Goal: Transaction & Acquisition: Purchase product/service

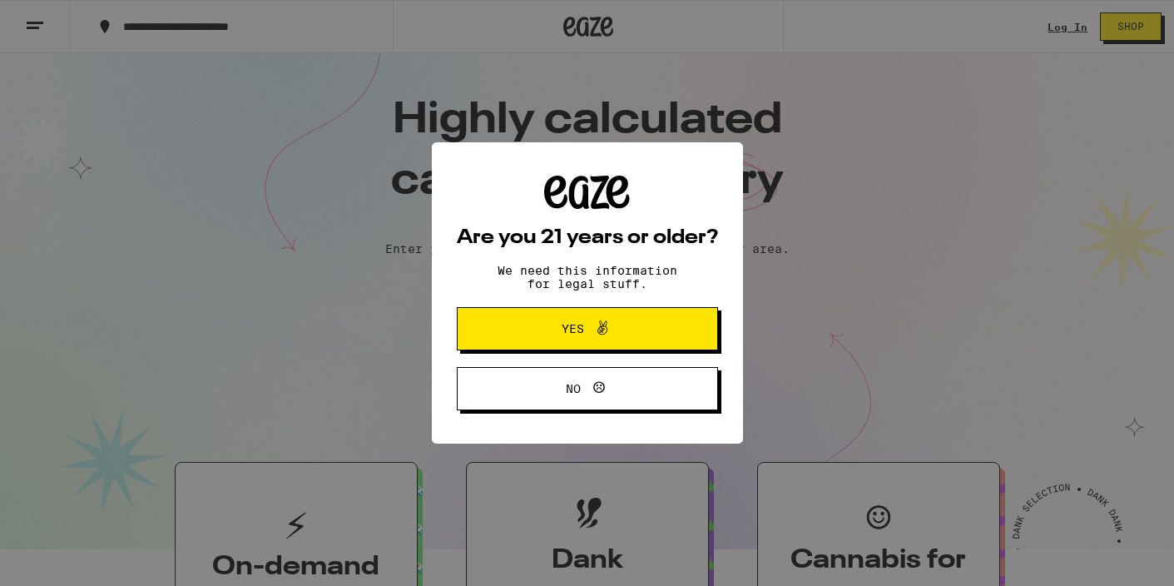
click at [1068, 26] on div "Are you 21 years or older? We need this information for legal stuff. Yes No" at bounding box center [587, 293] width 1174 height 586
click at [598, 325] on icon at bounding box center [603, 328] width 20 height 20
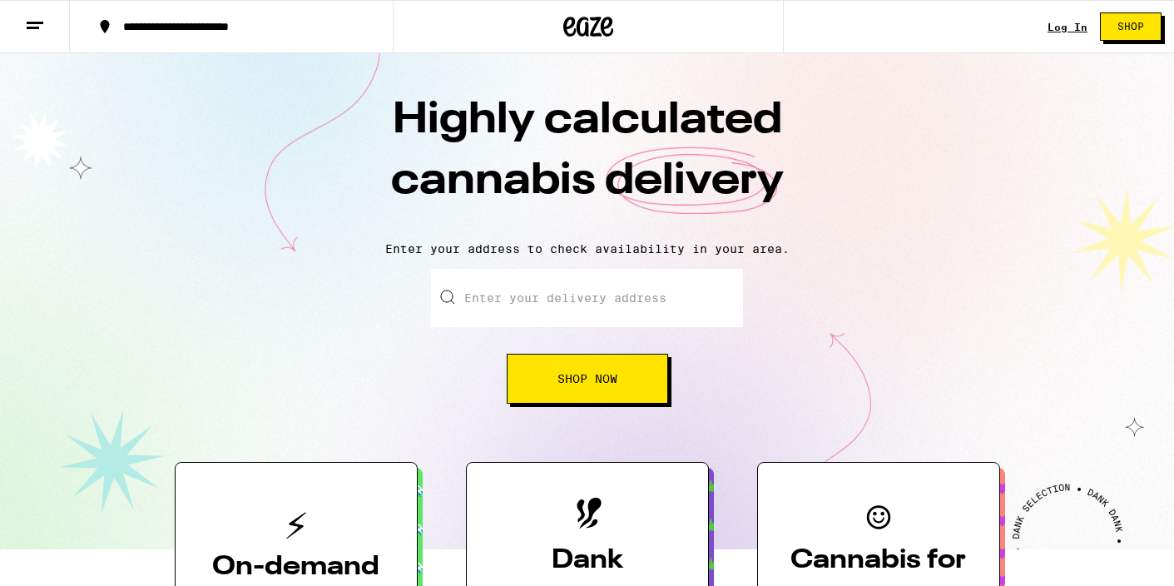
click at [1070, 30] on link "Log In" at bounding box center [1068, 27] width 40 height 11
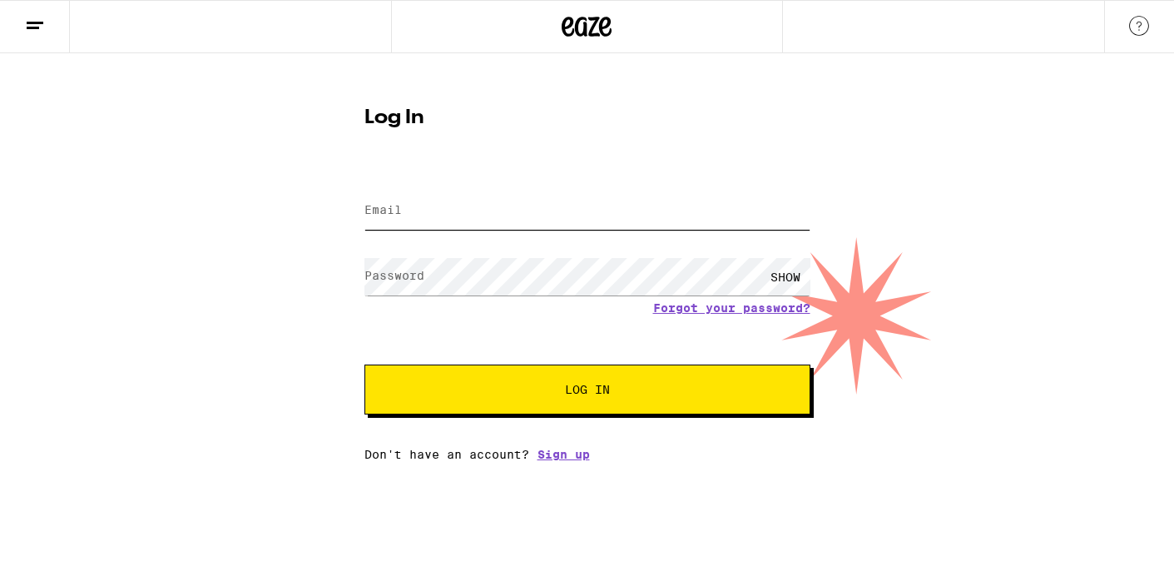
click at [590, 214] on input "Email" at bounding box center [588, 210] width 446 height 37
type input "[EMAIL_ADDRESS][DOMAIN_NAME]"
click at [365, 365] on button "Log In" at bounding box center [588, 390] width 446 height 50
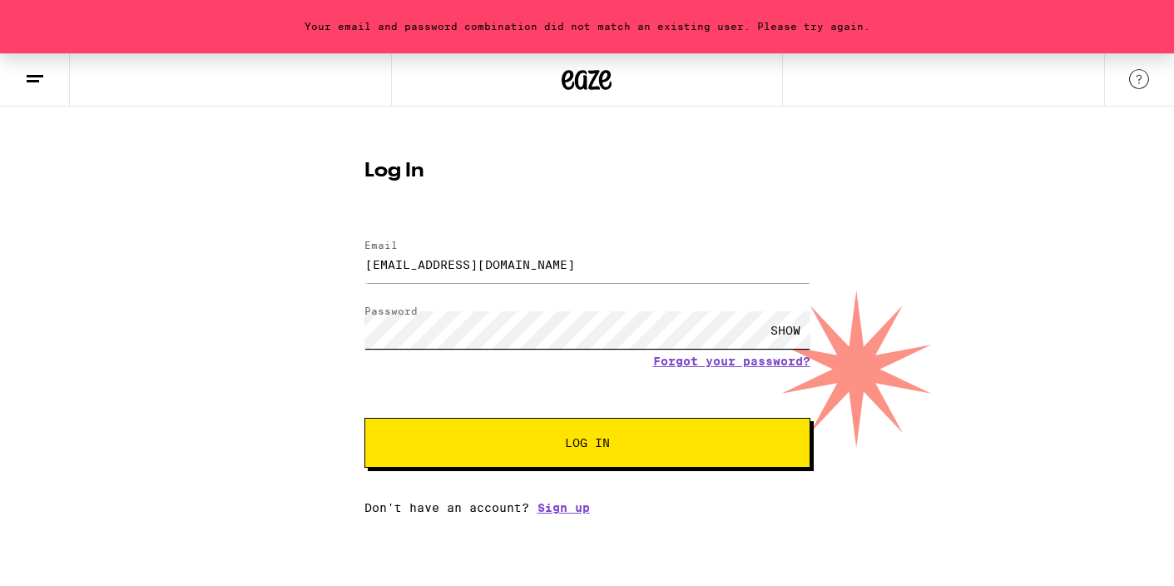
click at [315, 320] on div "Your email and password combination did not match an existing user. Please try …" at bounding box center [587, 283] width 1174 height 461
click at [365, 418] on button "Log In" at bounding box center [588, 443] width 446 height 50
click at [310, 318] on div "Your email and password combination did not match an existing user. Please try …" at bounding box center [587, 283] width 1174 height 461
click at [365, 418] on button "Log In" at bounding box center [588, 443] width 446 height 50
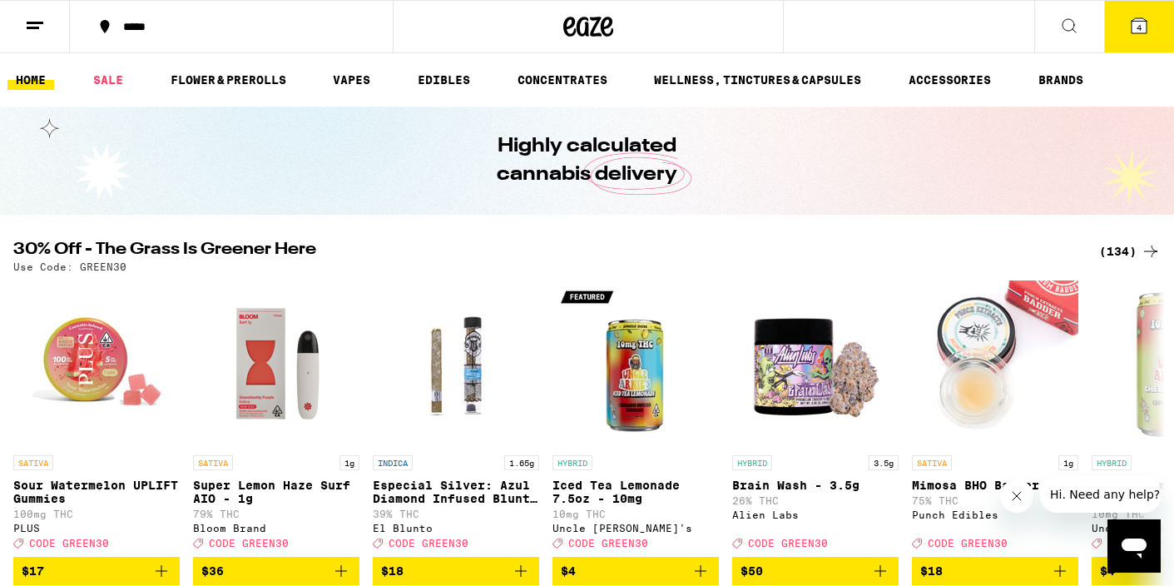
click at [1063, 19] on icon at bounding box center [1070, 26] width 20 height 20
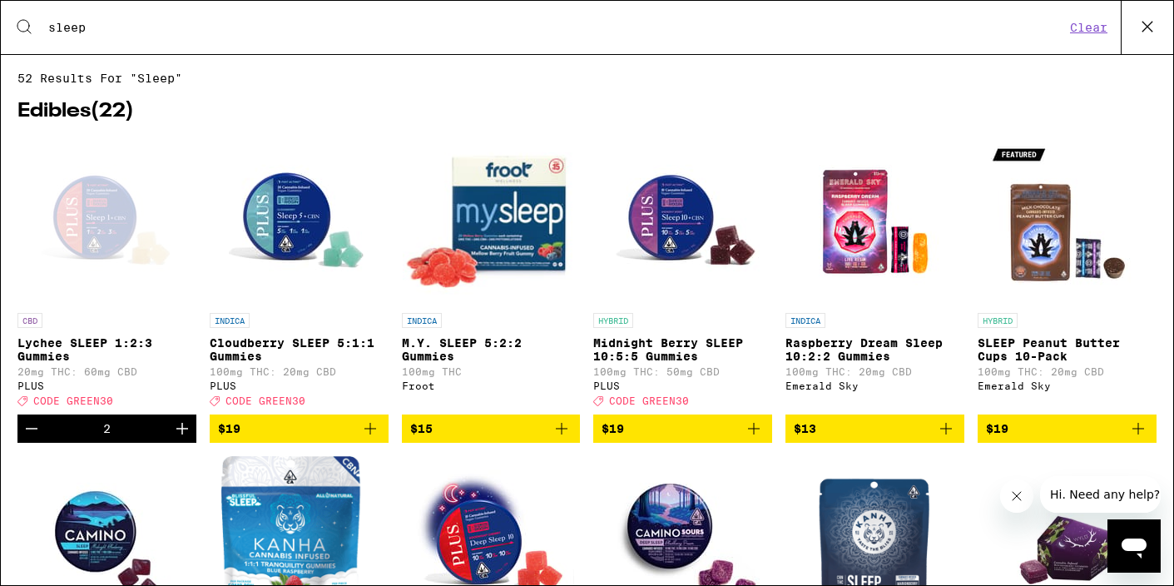
type input "sleep"
click at [26, 438] on icon "Decrement" at bounding box center [32, 429] width 20 height 20
click at [82, 348] on p "Lychee SLEEP 1:2:3 Gummies" at bounding box center [106, 349] width 179 height 27
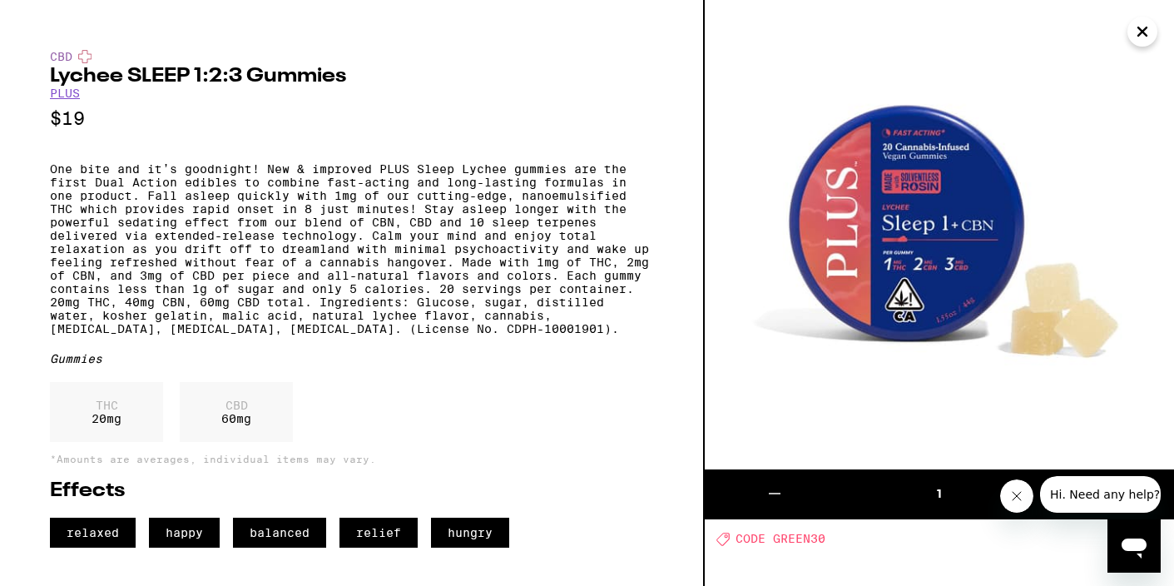
scroll to position [6, 0]
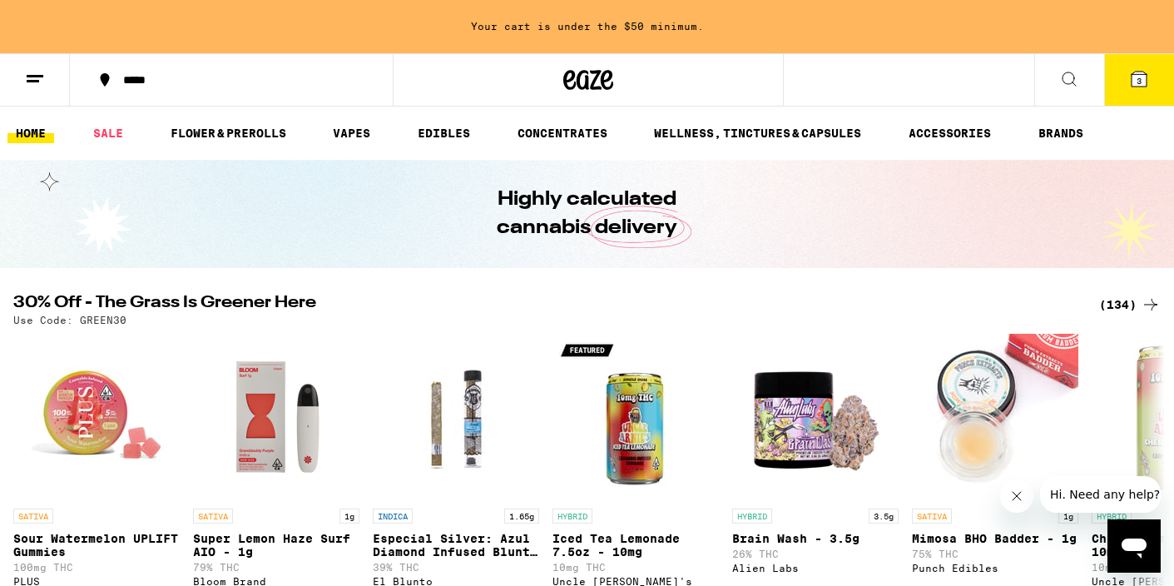
click at [1072, 79] on icon at bounding box center [1070, 79] width 20 height 20
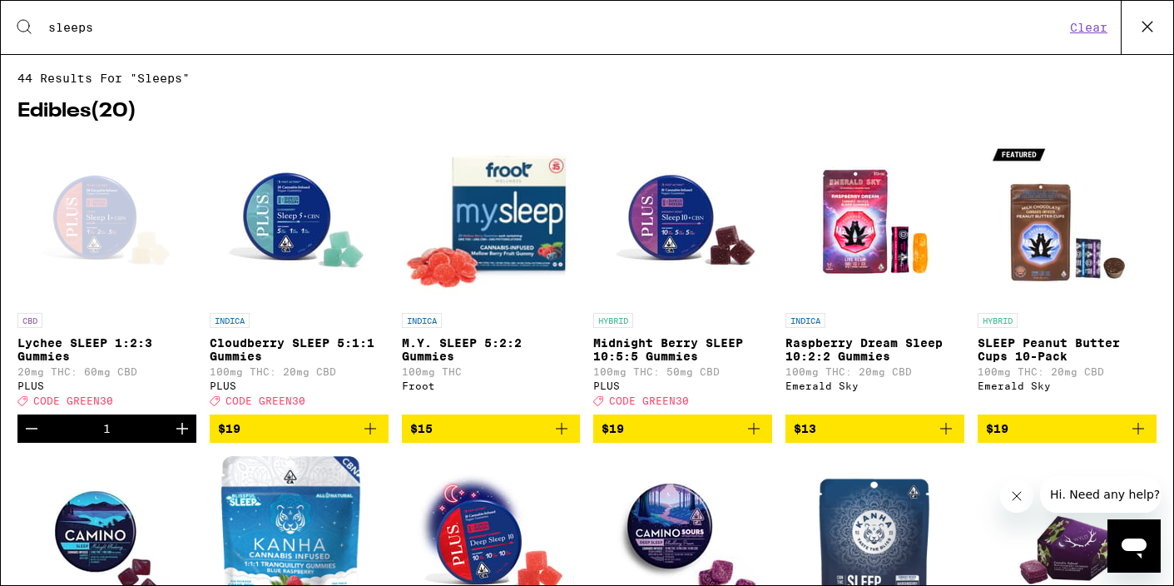
type input "sleep"
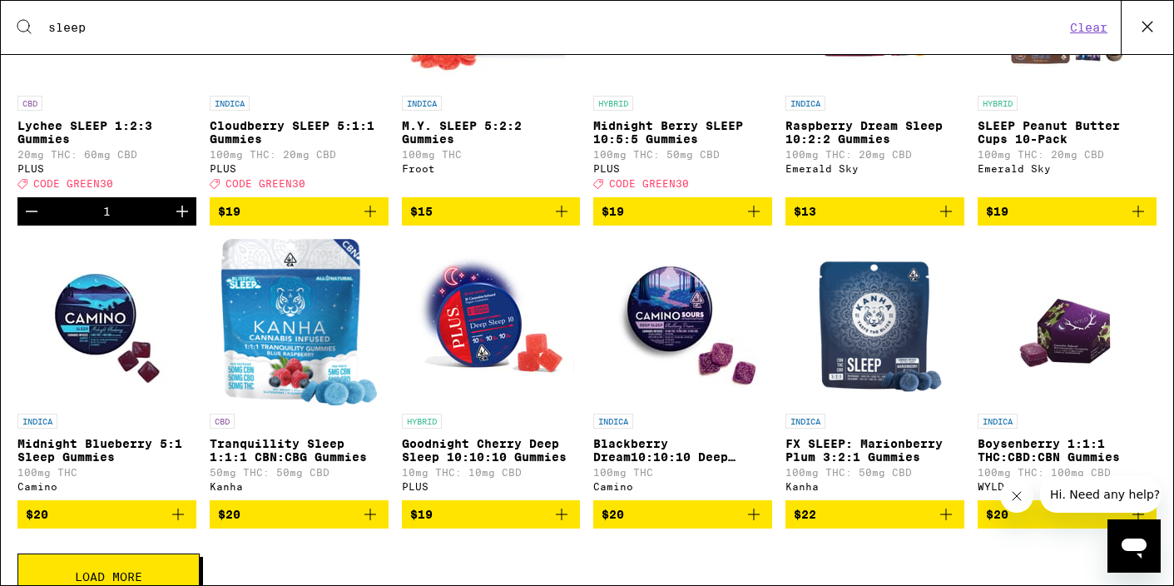
scroll to position [230, 0]
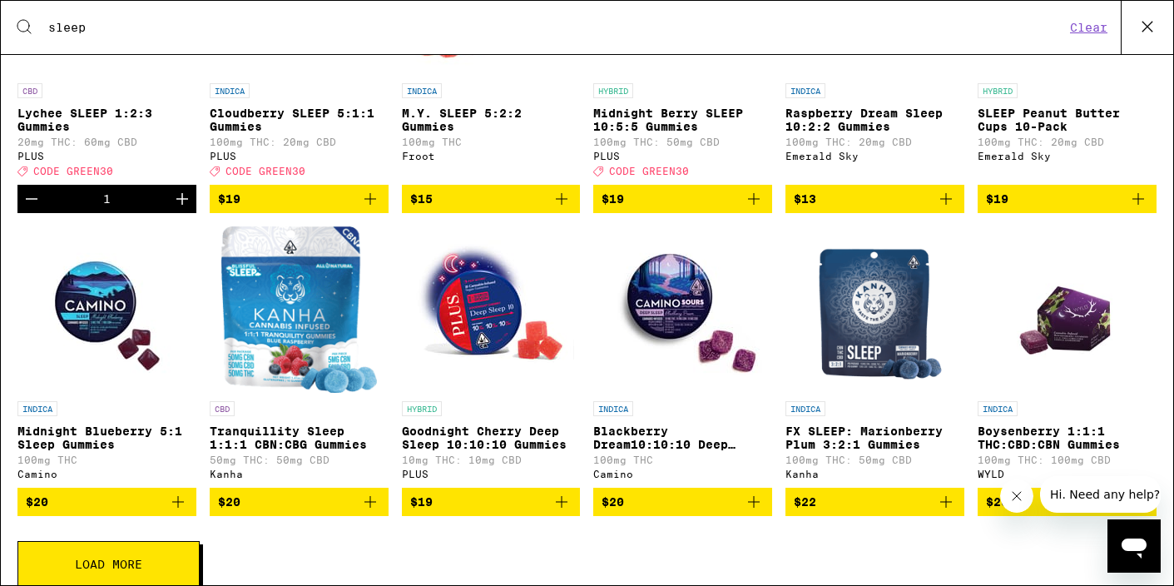
click at [525, 451] on p "Goodnight Cherry Deep Sleep 10:10:10 Gummies" at bounding box center [491, 438] width 179 height 27
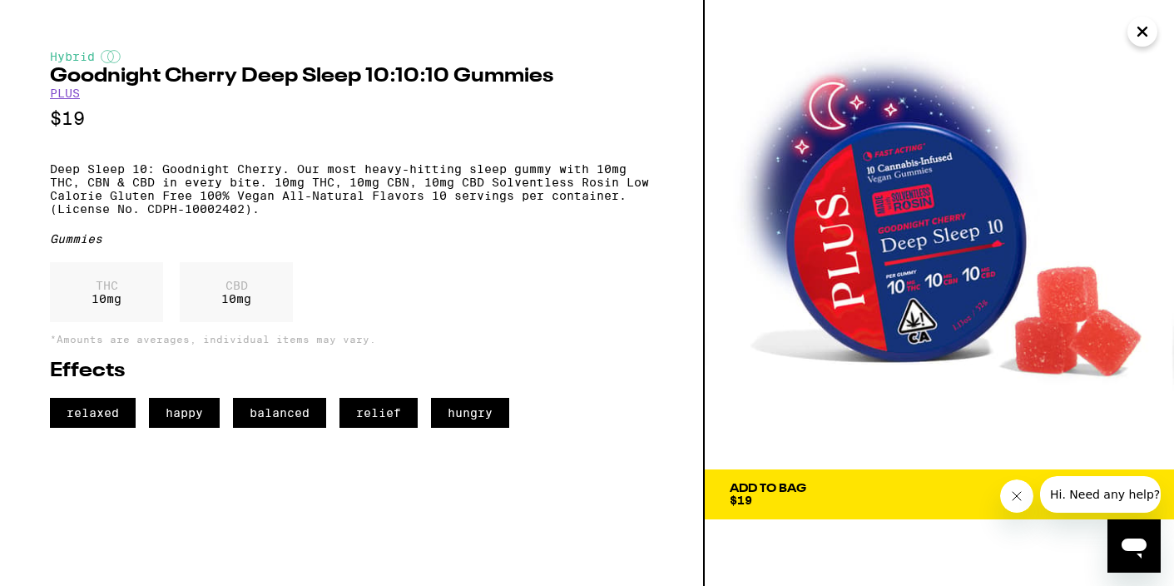
drag, startPoint x: 1137, startPoint y: 36, endPoint x: 734, endPoint y: 164, distance: 422.8
click at [734, 164] on div "Hybrid Goodnight Cherry Deep Sleep 10:10:10 Gummies PLUS $19 Deep Sleep 10: Goo…" at bounding box center [587, 293] width 1174 height 586
drag, startPoint x: 573, startPoint y: 175, endPoint x: 574, endPoint y: 229, distance: 54.1
click at [574, 216] on p "Deep Sleep 10: Goodnight Cherry. Our most heavy-hitting sleep gummy with 10mg T…" at bounding box center [351, 188] width 603 height 53
drag, startPoint x: 574, startPoint y: 226, endPoint x: 579, endPoint y: 283, distance: 57.7
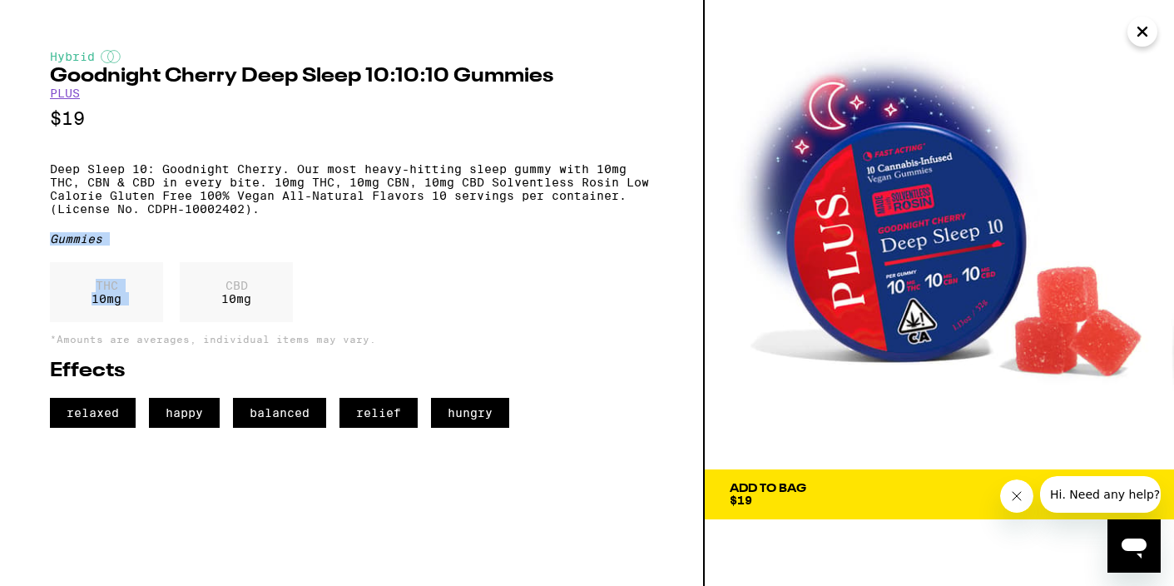
click at [579, 283] on div "Hybrid Goodnight Cherry Deep Sleep 10:10:10 Gummies PLUS $19 Deep Sleep 10: Goo…" at bounding box center [351, 239] width 603 height 378
click at [579, 282] on div "THC 10 mg CBD 10 mg" at bounding box center [351, 296] width 603 height 68
click at [1139, 31] on icon "Close" at bounding box center [1143, 31] width 20 height 25
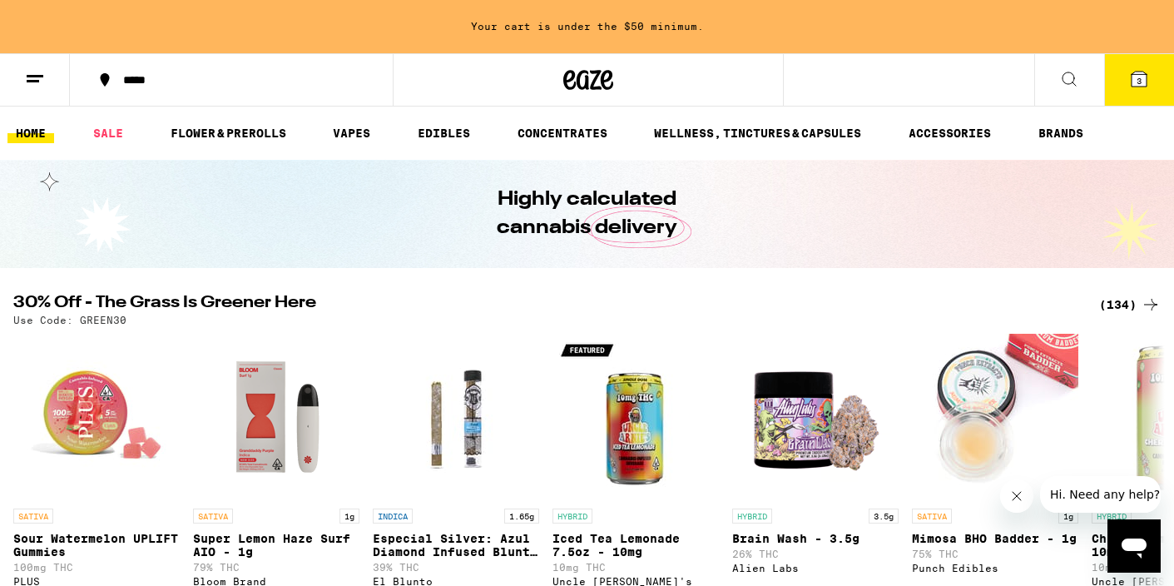
click at [1067, 92] on button at bounding box center [1070, 80] width 70 height 52
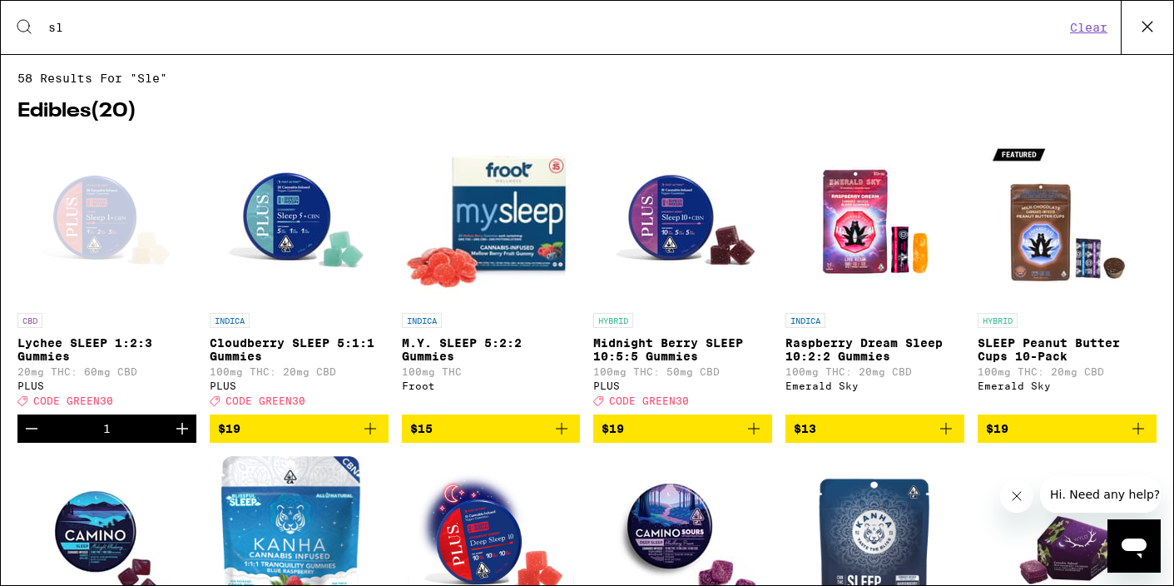
type input "s"
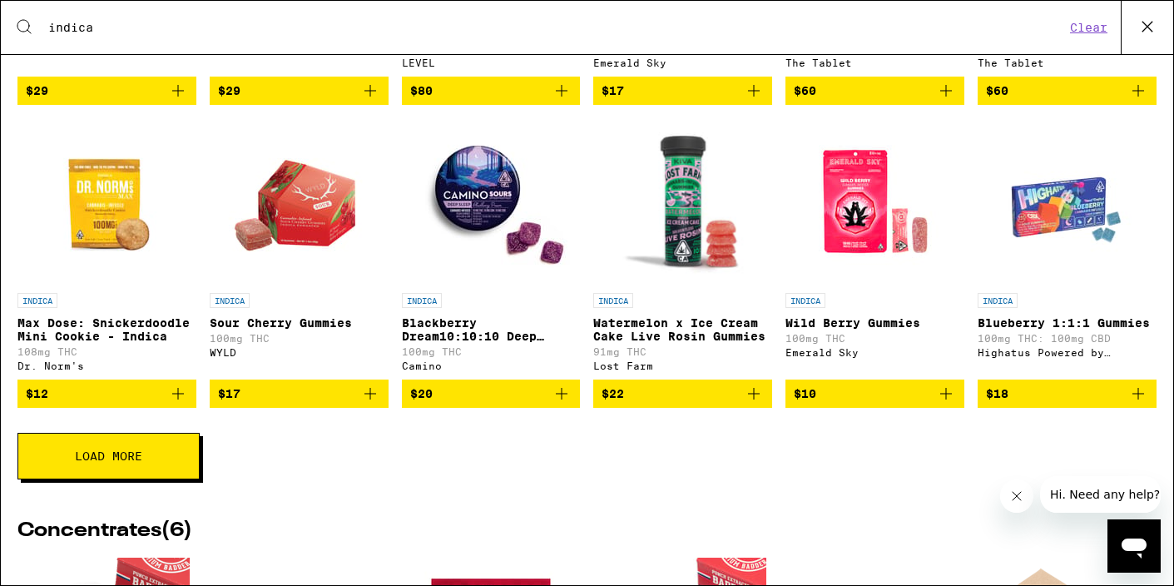
scroll to position [2606, 0]
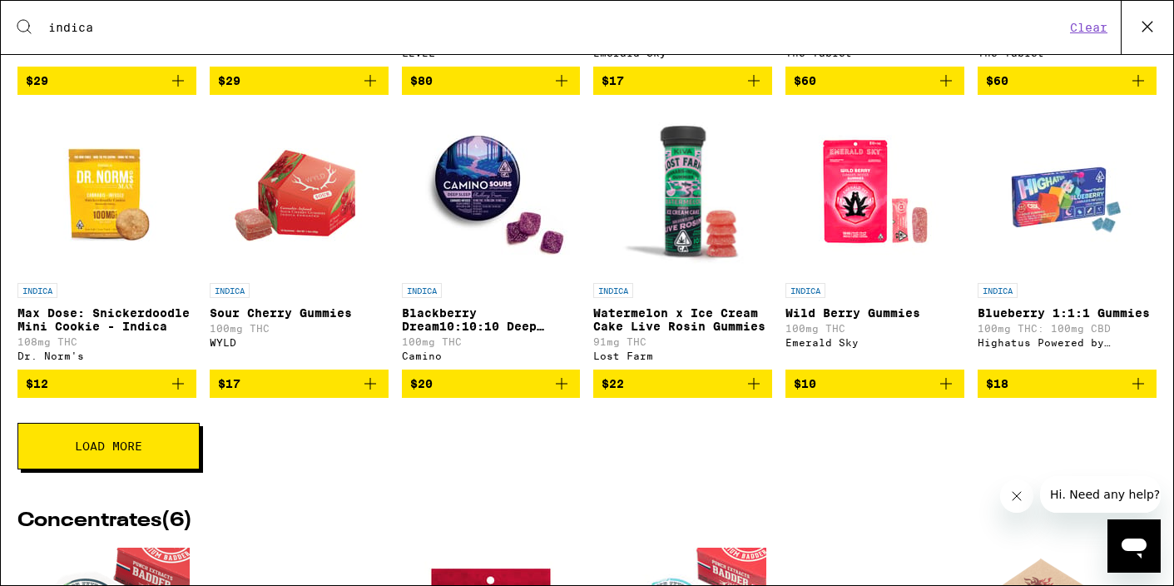
type input "indica"
click at [470, 333] on p "Blackberry Dream10:10:10 Deep Sleep Gummies" at bounding box center [491, 319] width 179 height 27
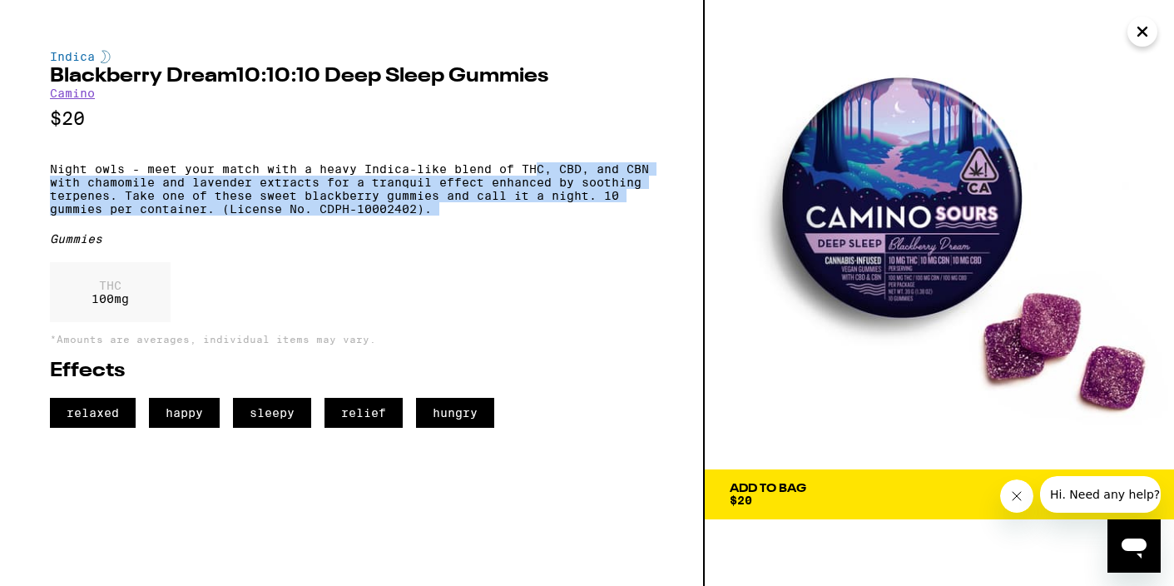
drag, startPoint x: 536, startPoint y: 173, endPoint x: 557, endPoint y: 246, distance: 76.1
click at [557, 246] on div "Indica Blackberry Dream10:10:10 Deep Sleep Gummies Camino $20 Night owls - meet…" at bounding box center [351, 239] width 603 height 378
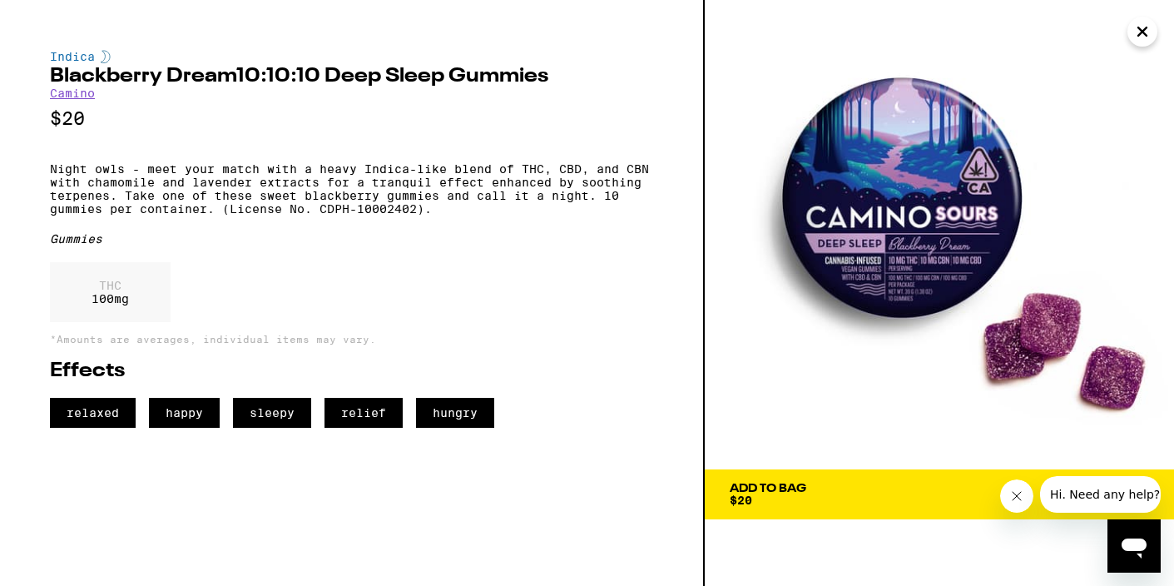
click at [757, 488] on div "Add To Bag" at bounding box center [768, 489] width 77 height 12
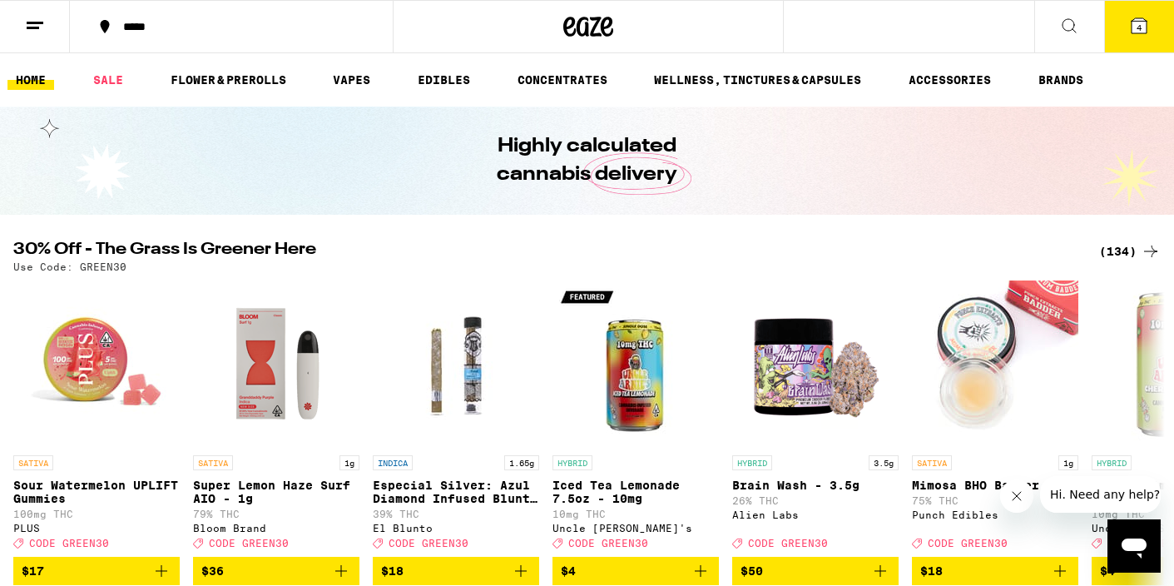
click at [1146, 29] on icon at bounding box center [1140, 26] width 20 height 20
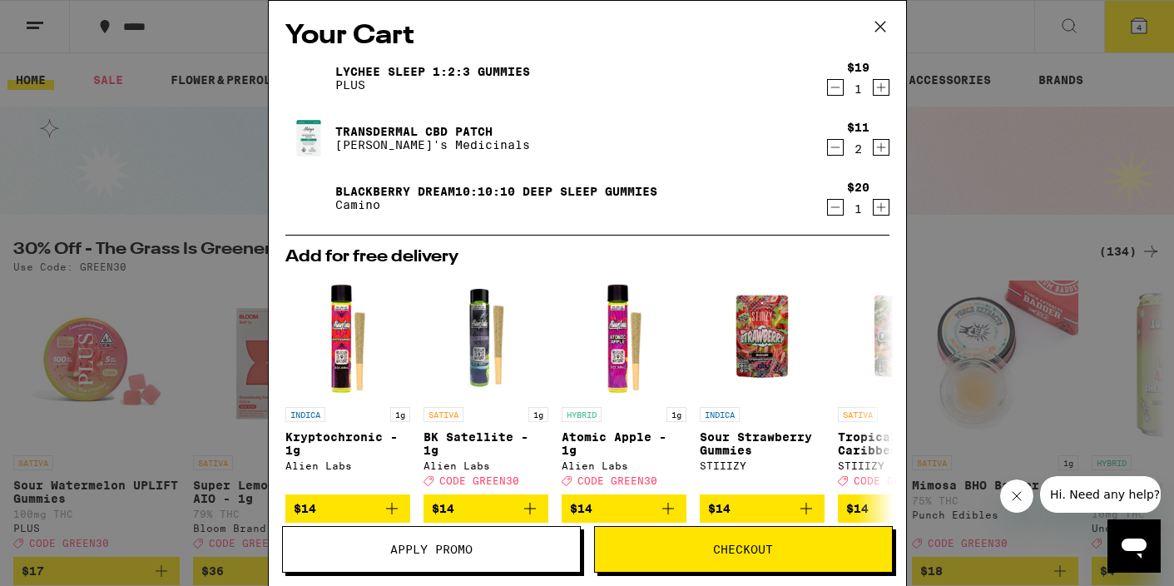
click at [777, 564] on button "Checkout" at bounding box center [743, 549] width 299 height 47
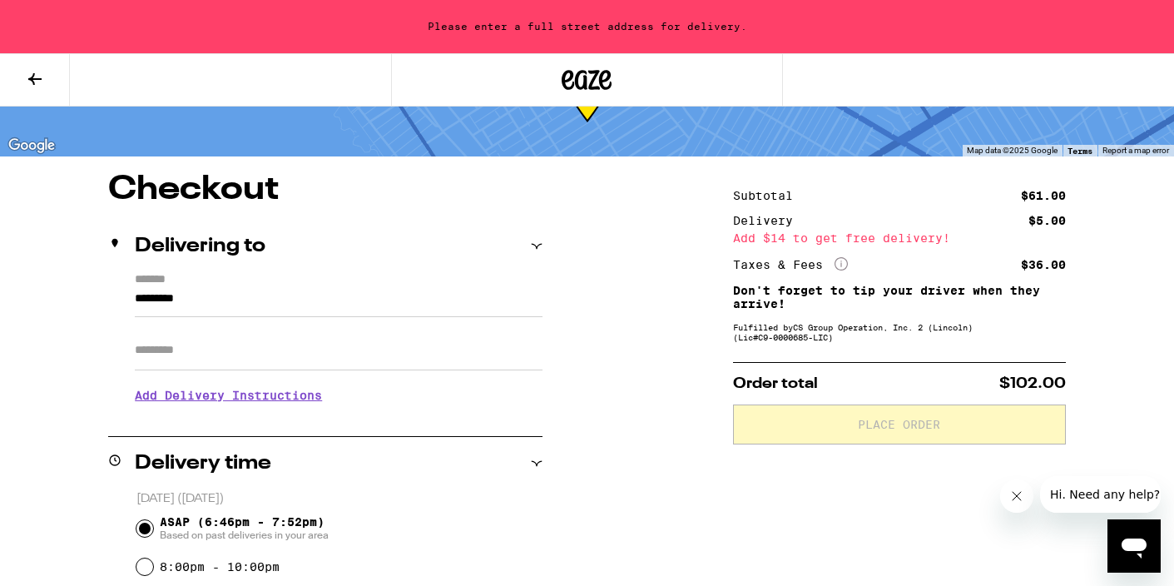
scroll to position [83, 0]
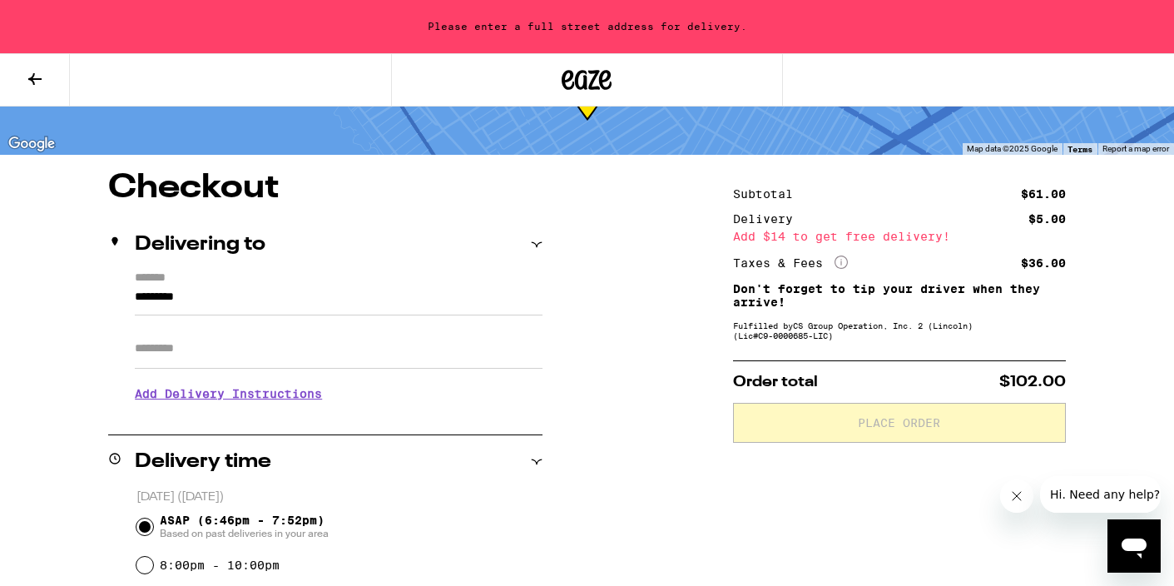
click at [841, 262] on icon at bounding box center [841, 262] width 13 height 13
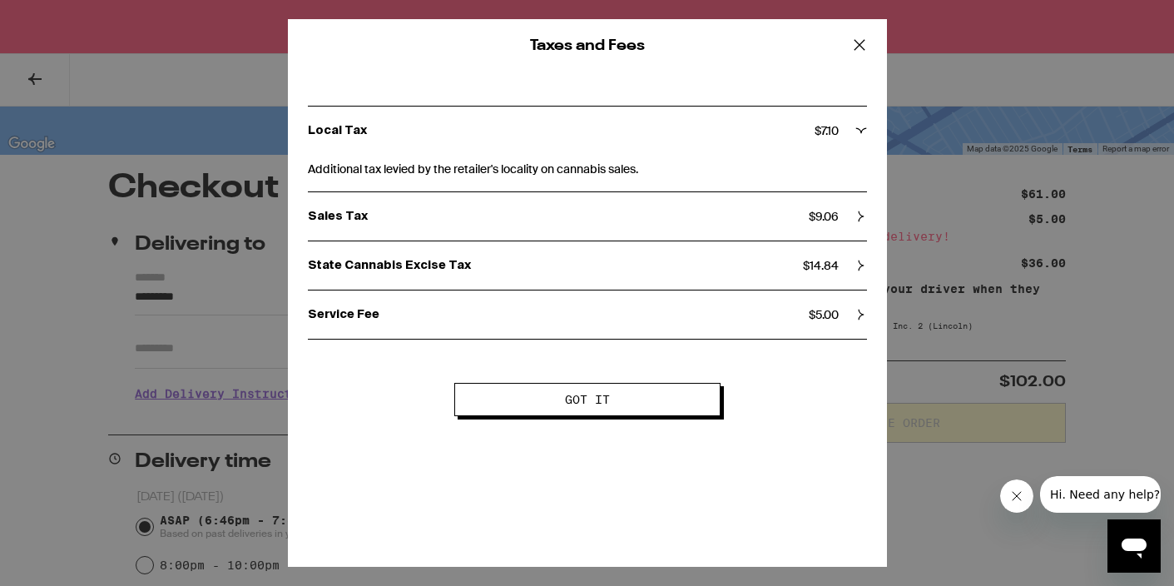
click at [862, 43] on icon at bounding box center [859, 44] width 25 height 25
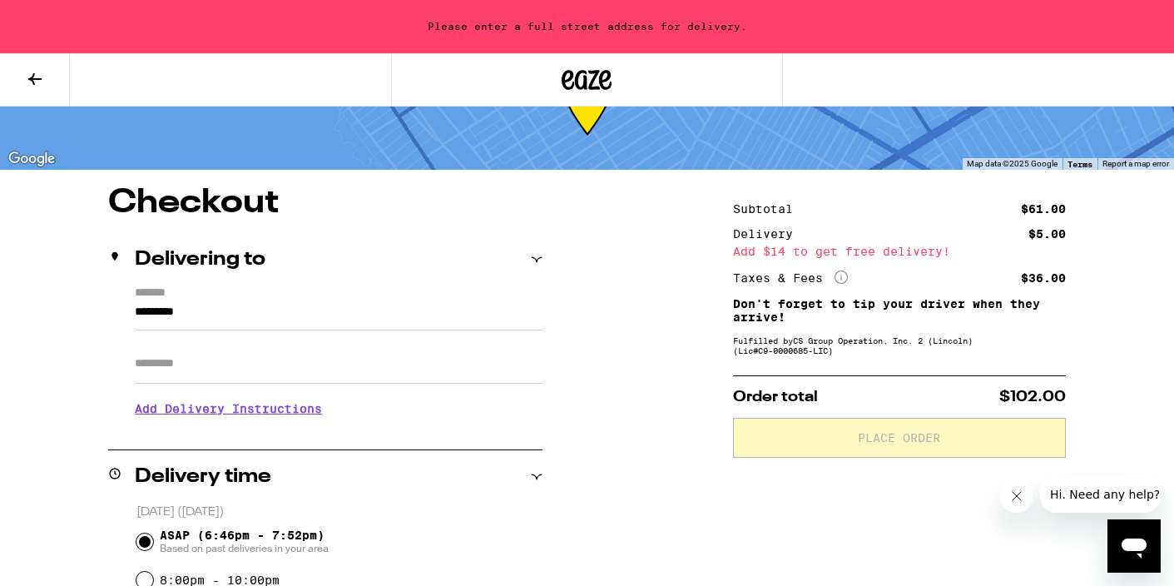
scroll to position [85, 0]
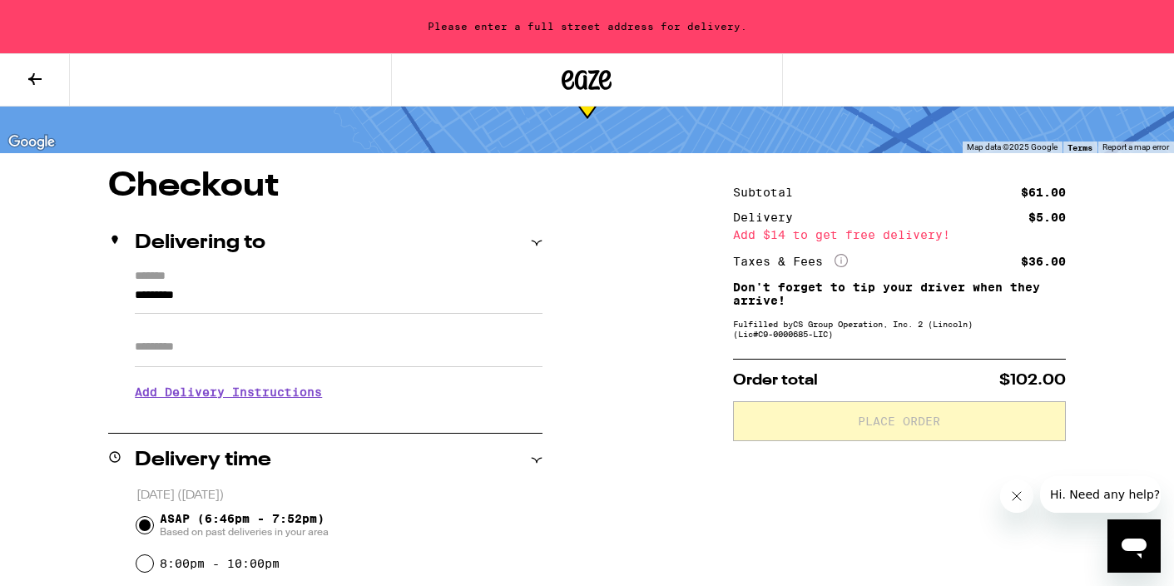
click at [45, 82] on button at bounding box center [35, 80] width 70 height 52
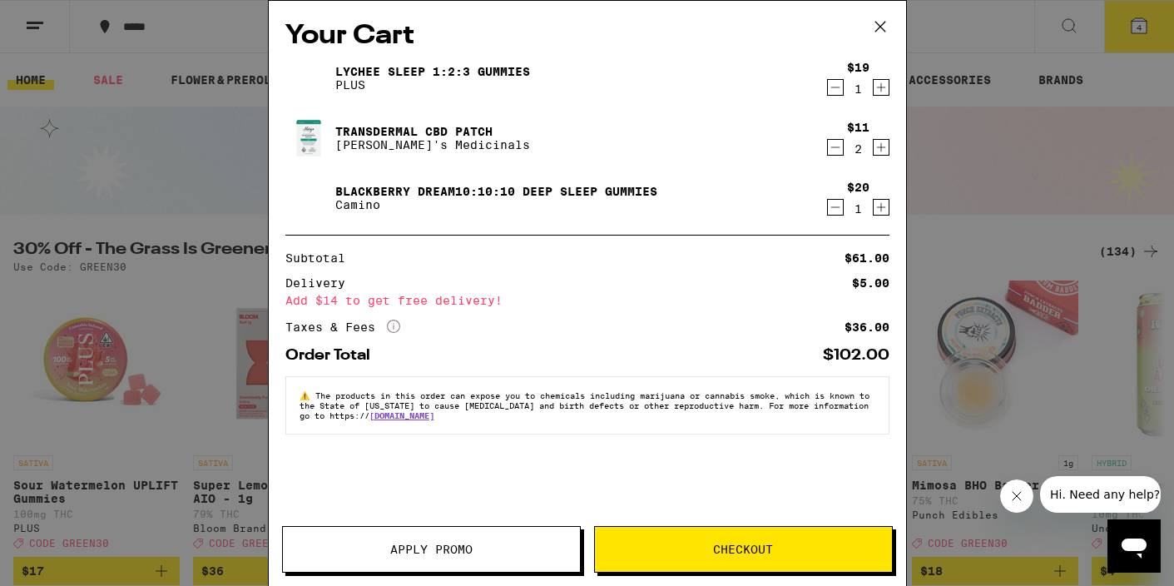
click at [885, 20] on icon at bounding box center [880, 26] width 25 height 25
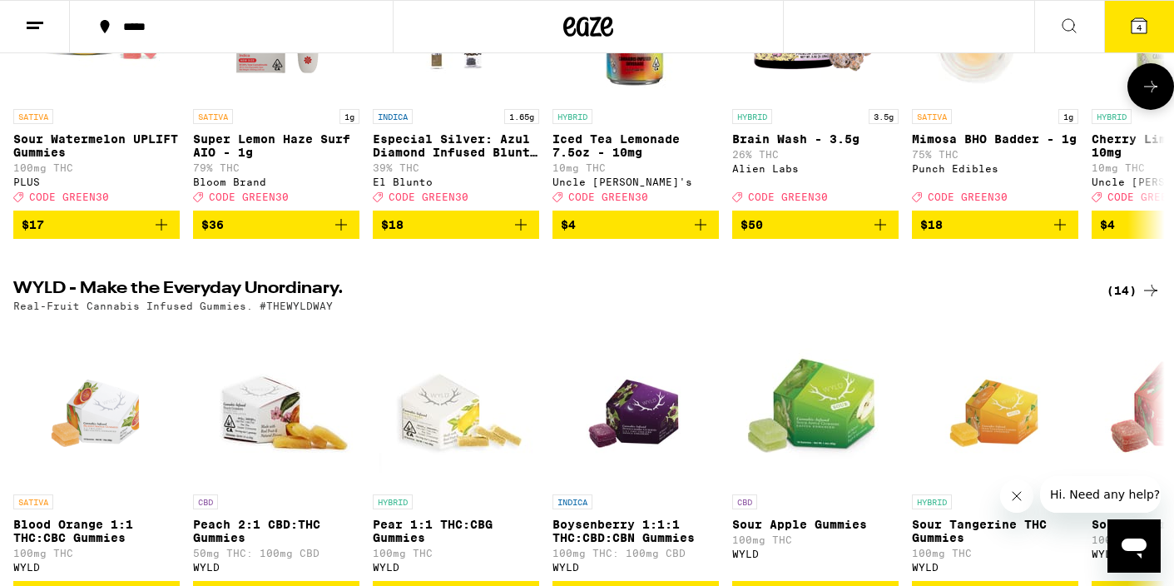
scroll to position [508, 0]
